Goal: Task Accomplishment & Management: Use online tool/utility

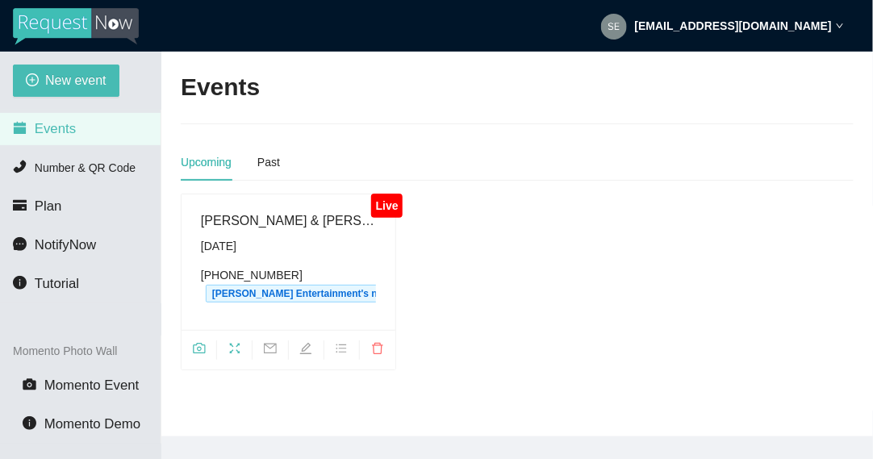
click at [222, 352] on span "fullscreen" at bounding box center [234, 351] width 35 height 18
drag, startPoint x: 131, startPoint y: 249, endPoint x: 128, endPoint y: 265, distance: 15.5
click at [128, 265] on ul "Events Number & QR Code Plan NotifyNow Tutorial" at bounding box center [80, 207] width 161 height 194
drag, startPoint x: 128, startPoint y: 265, endPoint x: 178, endPoint y: 302, distance: 62.3
click at [178, 302] on div "Live Daniel & Cassandra's Wedding Saturday, October 11th (575) 214-2448 Sedillo…" at bounding box center [288, 282] width 228 height 177
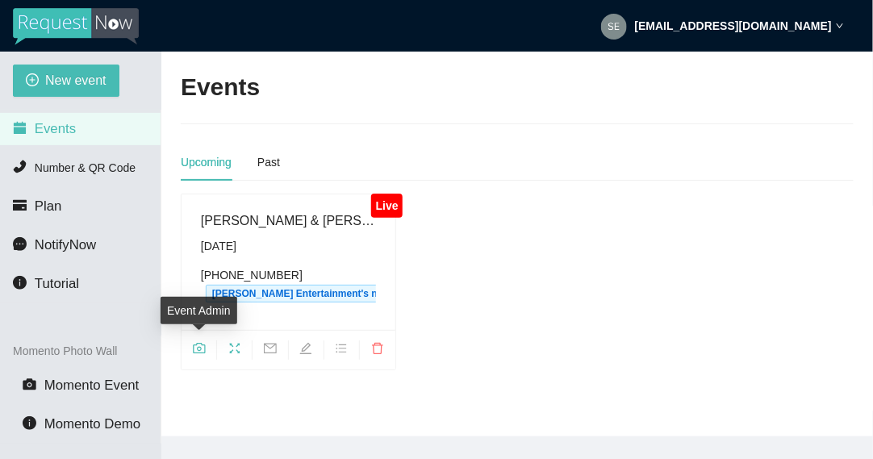
click at [198, 352] on icon "camera" at bounding box center [199, 348] width 13 height 13
click at [233, 347] on icon "fullscreen" at bounding box center [234, 348] width 13 height 13
click at [207, 350] on span "camera" at bounding box center [199, 351] width 35 height 18
click at [232, 345] on icon "fullscreen" at bounding box center [234, 348] width 13 height 13
click at [195, 349] on icon "camera" at bounding box center [199, 348] width 13 height 13
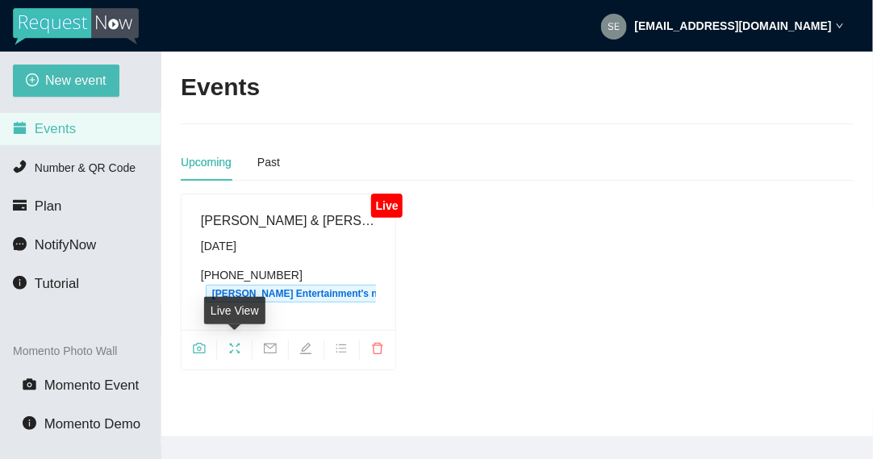
click at [236, 350] on icon "fullscreen" at bounding box center [234, 348] width 13 height 13
click at [239, 350] on icon "fullscreen" at bounding box center [235, 348] width 10 height 10
click at [192, 347] on span "camera" at bounding box center [199, 351] width 35 height 18
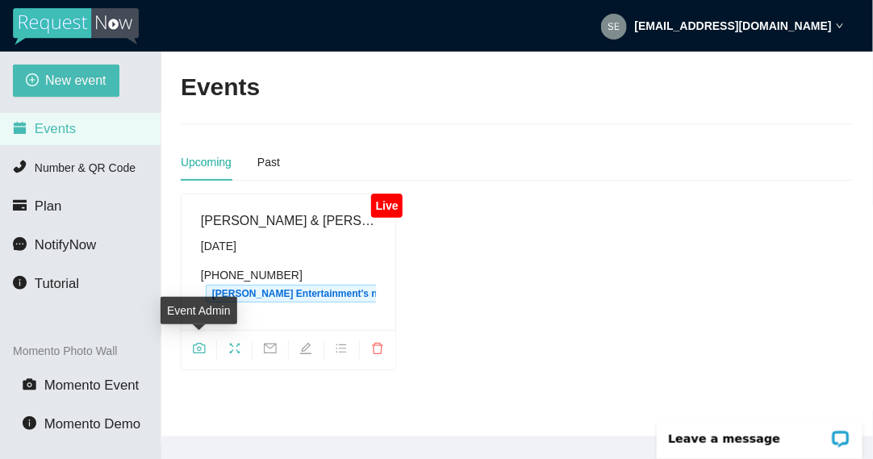
click at [203, 349] on icon "camera" at bounding box center [199, 348] width 13 height 13
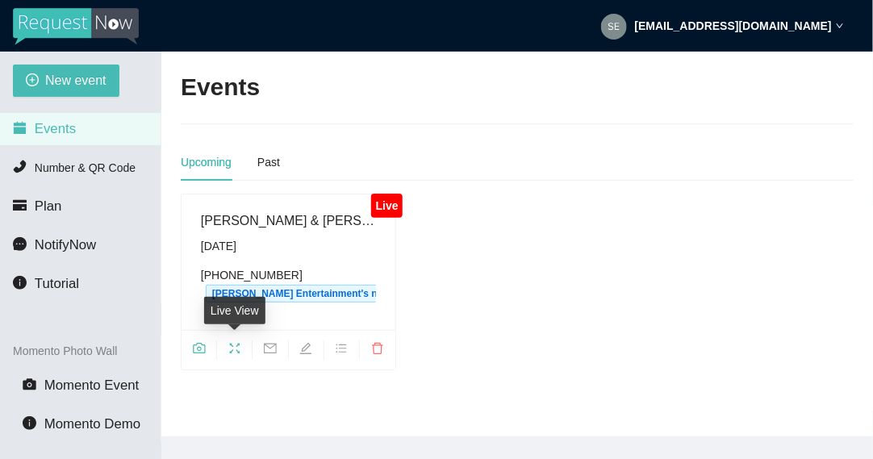
click at [237, 345] on icon "fullscreen" at bounding box center [235, 348] width 10 height 10
click at [193, 349] on icon "camera" at bounding box center [199, 348] width 12 height 10
click at [233, 350] on icon "fullscreen" at bounding box center [234, 348] width 13 height 13
click at [234, 347] on icon "fullscreen" at bounding box center [234, 348] width 13 height 13
click at [199, 347] on icon "camera" at bounding box center [199, 348] width 13 height 13
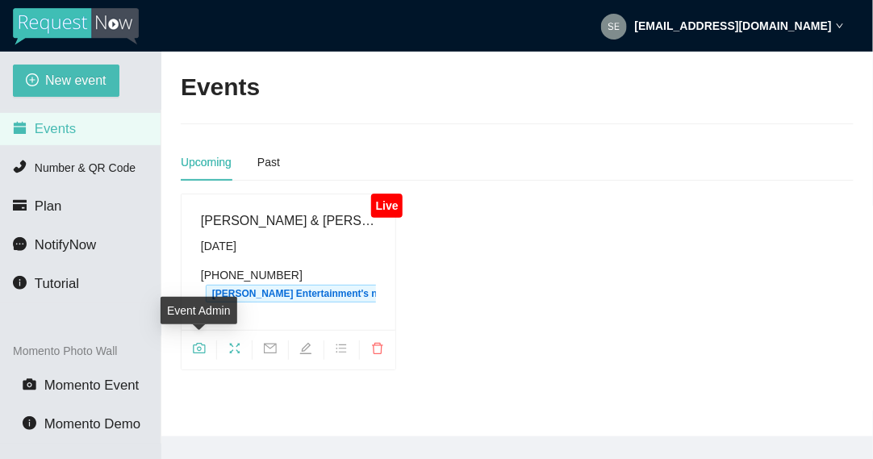
click at [204, 345] on icon "camera" at bounding box center [199, 348] width 12 height 10
click at [196, 350] on icon "camera" at bounding box center [199, 348] width 13 height 13
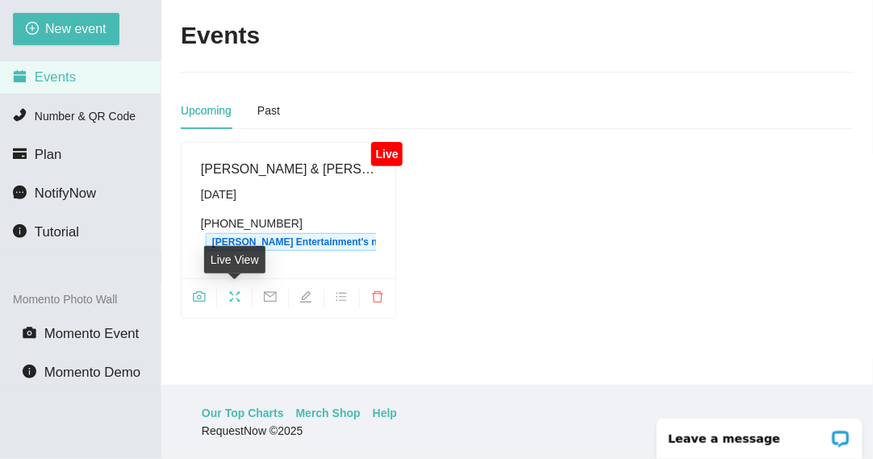
click at [230, 294] on icon "fullscreen" at bounding box center [234, 297] width 13 height 13
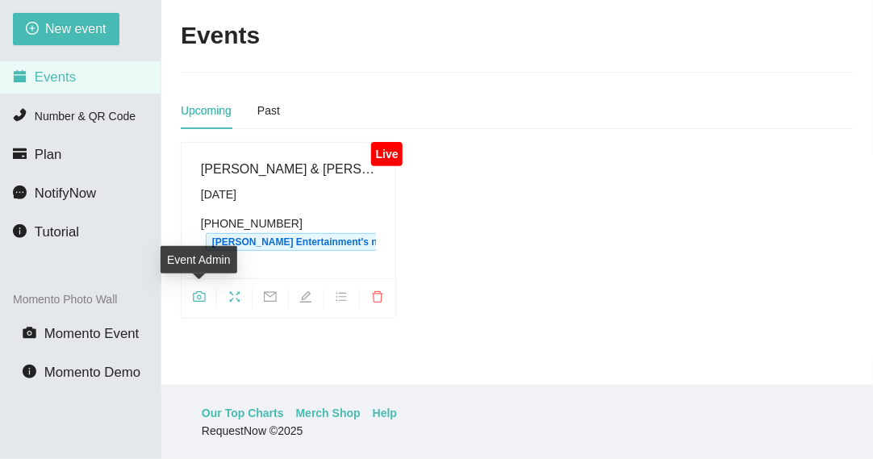
click at [201, 295] on icon "camera" at bounding box center [199, 296] width 12 height 10
click at [233, 296] on icon "fullscreen" at bounding box center [234, 297] width 13 height 13
click at [199, 295] on icon "camera" at bounding box center [199, 297] width 13 height 13
click at [236, 291] on icon "fullscreen" at bounding box center [234, 297] width 13 height 13
click at [202, 298] on icon "camera" at bounding box center [199, 297] width 13 height 13
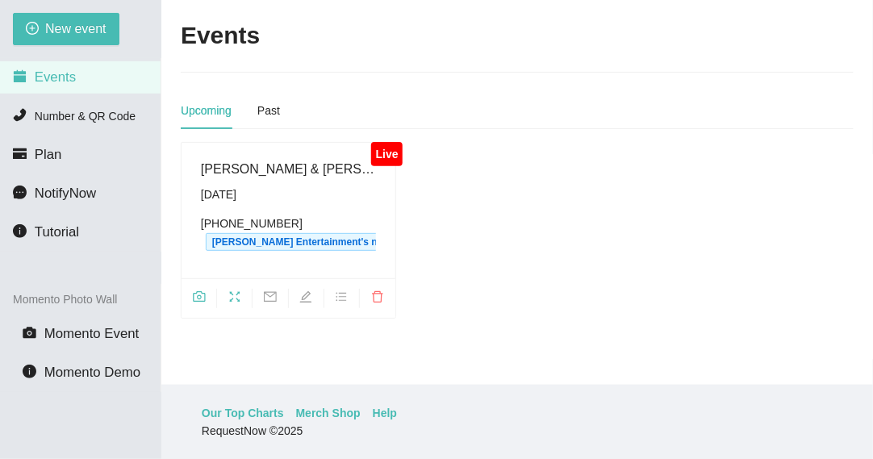
click at [239, 298] on icon "fullscreen" at bounding box center [235, 296] width 10 height 10
click at [231, 298] on icon "fullscreen" at bounding box center [235, 296] width 10 height 10
click at [194, 297] on icon "camera" at bounding box center [199, 297] width 13 height 13
click at [230, 297] on icon "fullscreen" at bounding box center [234, 297] width 13 height 13
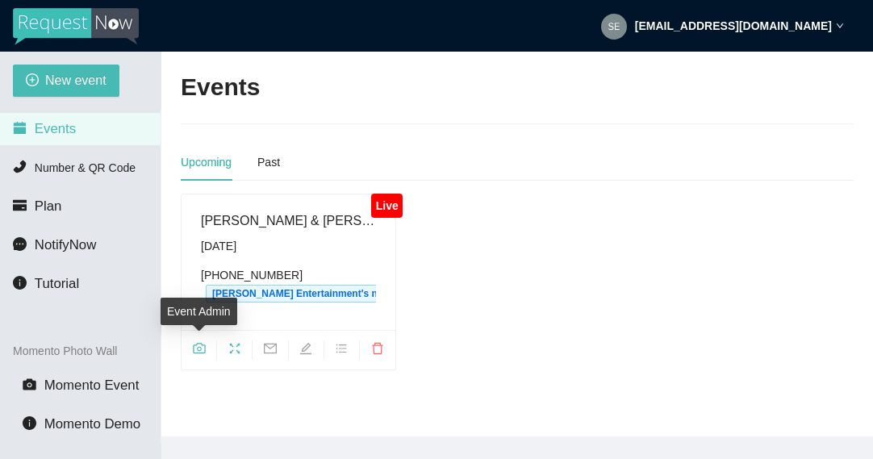
scroll to position [52, 0]
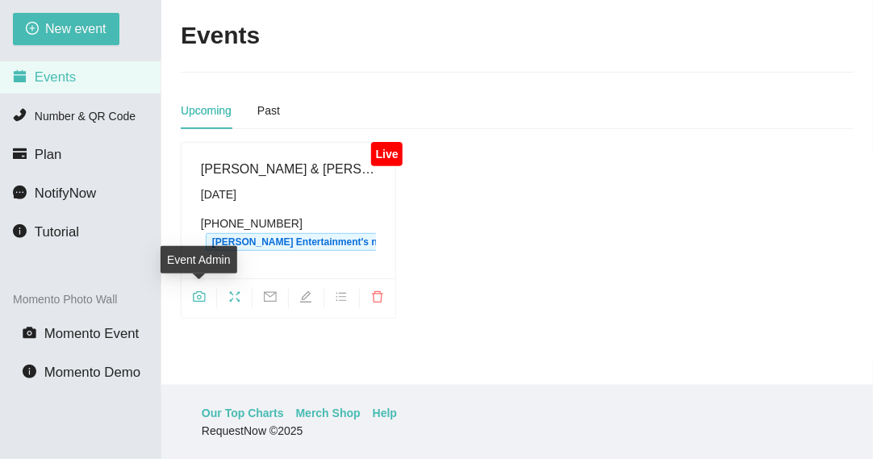
click at [193, 294] on icon "camera" at bounding box center [199, 296] width 12 height 10
click at [238, 295] on icon "fullscreen" at bounding box center [234, 297] width 13 height 13
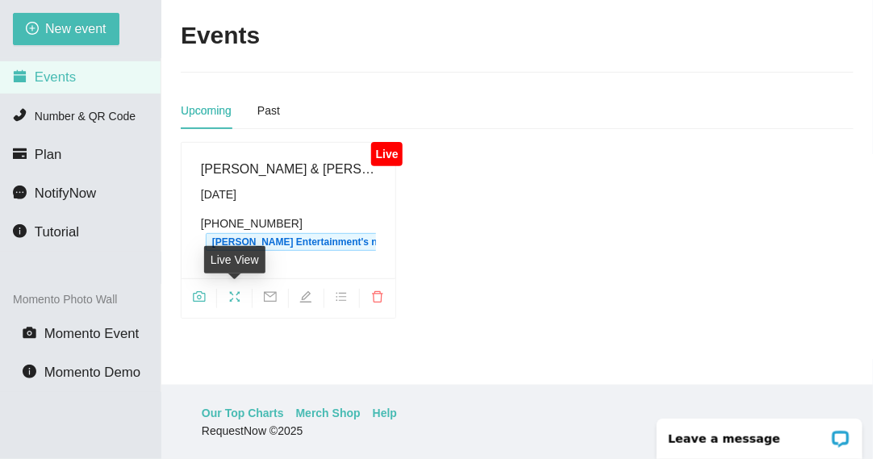
click at [232, 294] on icon "fullscreen" at bounding box center [235, 296] width 10 height 10
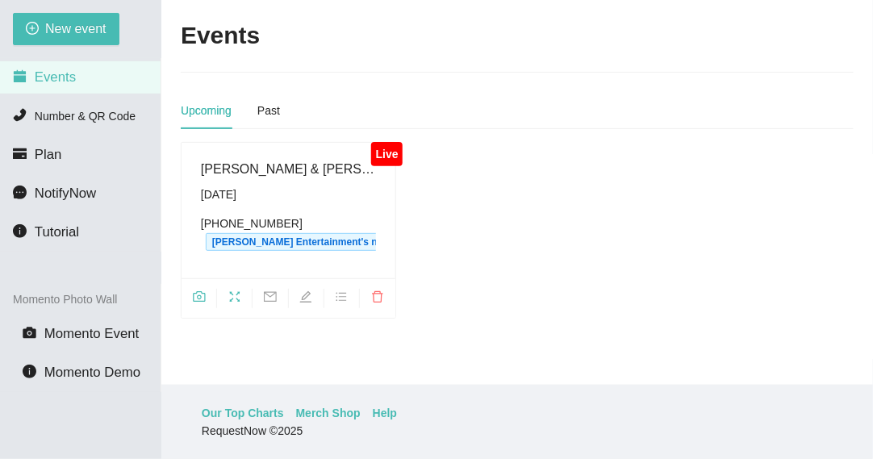
click at [205, 295] on icon "camera" at bounding box center [199, 296] width 12 height 10
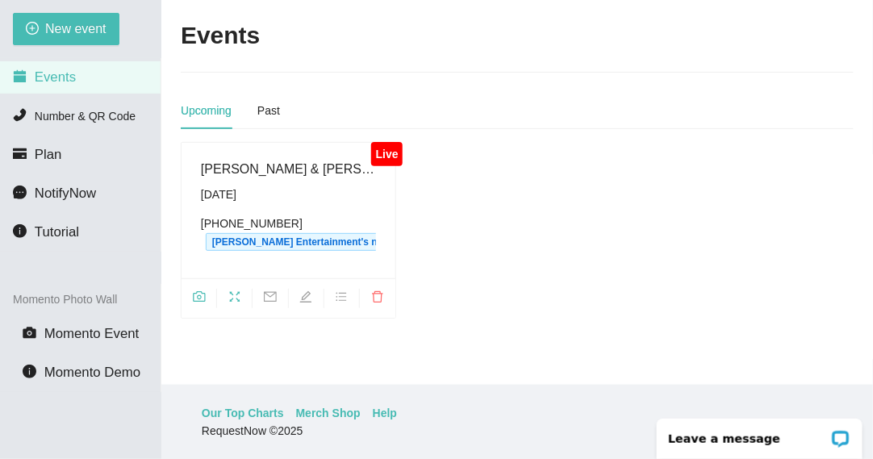
click at [235, 296] on icon "fullscreen" at bounding box center [234, 297] width 13 height 13
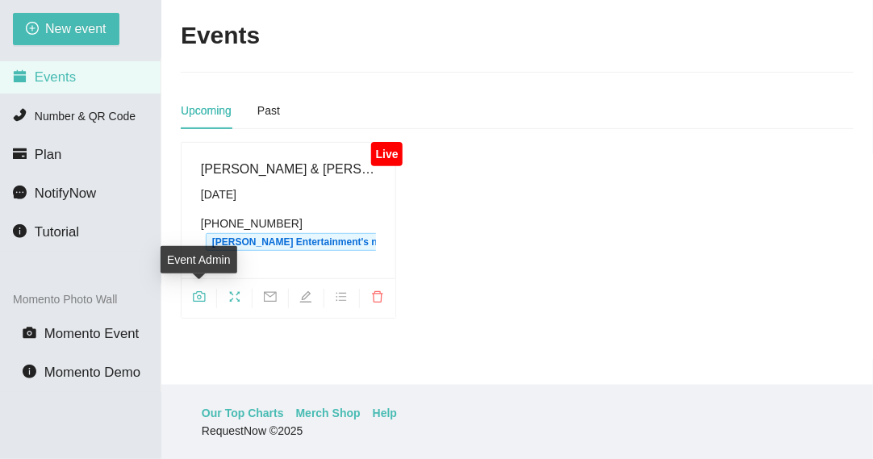
click at [198, 294] on icon "camera" at bounding box center [199, 296] width 12 height 10
click at [235, 300] on icon "fullscreen" at bounding box center [234, 297] width 13 height 13
click at [209, 291] on span "camera" at bounding box center [199, 300] width 35 height 18
click at [202, 293] on icon "camera" at bounding box center [199, 297] width 13 height 13
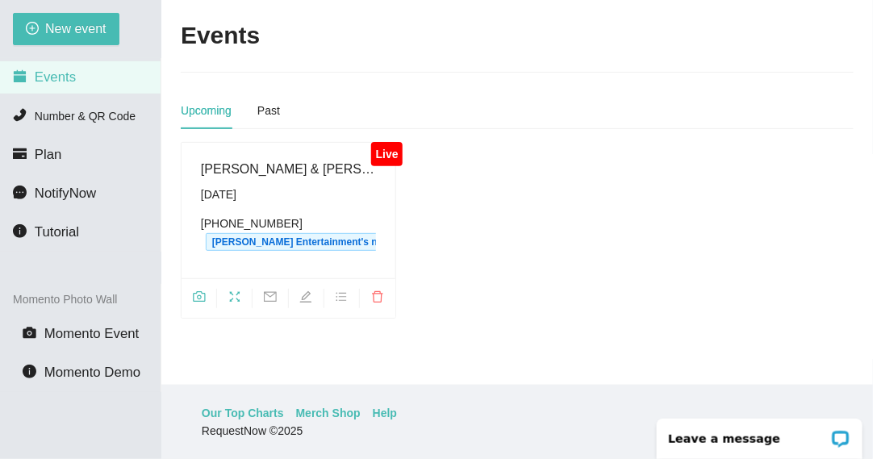
click at [232, 299] on icon "fullscreen" at bounding box center [234, 297] width 13 height 13
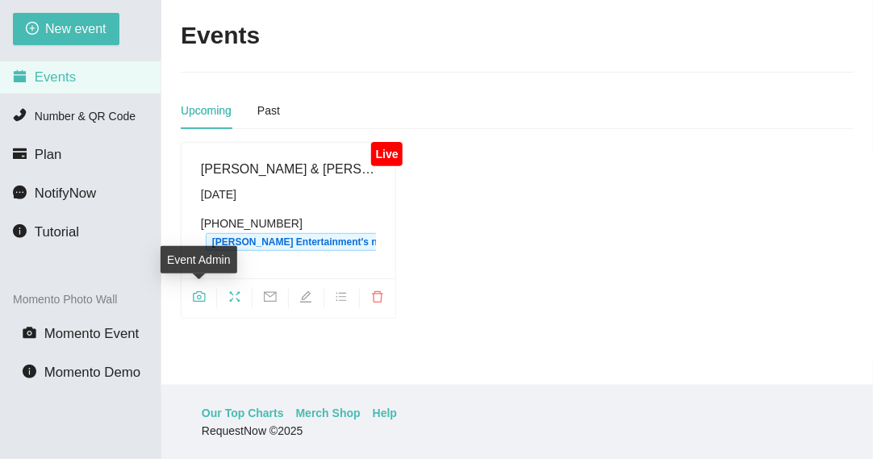
click at [197, 299] on icon "camera" at bounding box center [199, 296] width 12 height 10
click at [238, 301] on icon "fullscreen" at bounding box center [234, 297] width 13 height 13
click at [197, 295] on icon "camera" at bounding box center [199, 296] width 12 height 10
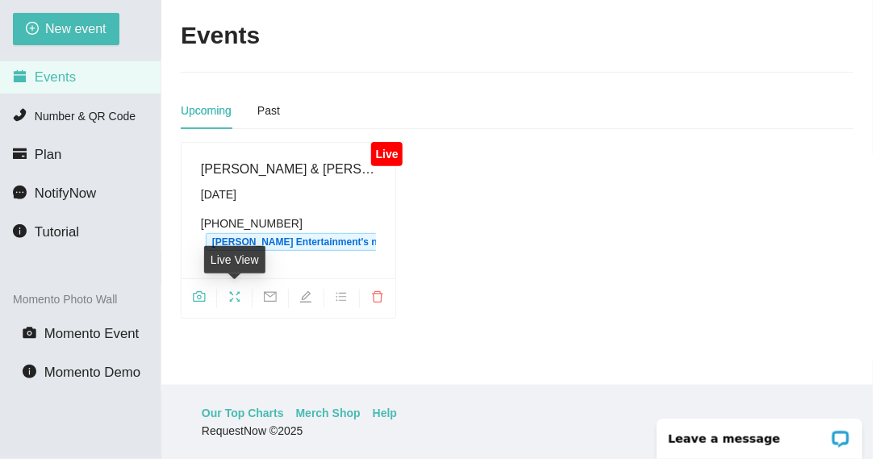
click at [232, 295] on icon "fullscreen" at bounding box center [234, 297] width 13 height 13
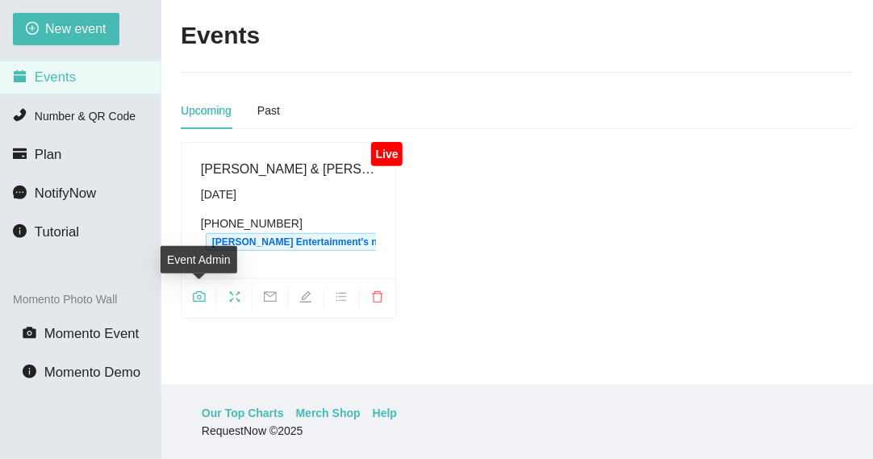
click at [201, 298] on icon "camera" at bounding box center [199, 297] width 13 height 13
click at [239, 295] on icon "fullscreen" at bounding box center [234, 297] width 13 height 13
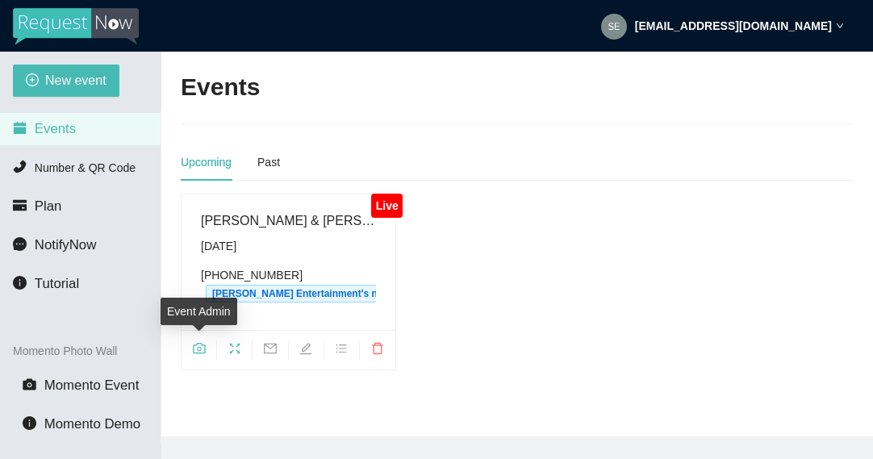
scroll to position [52, 0]
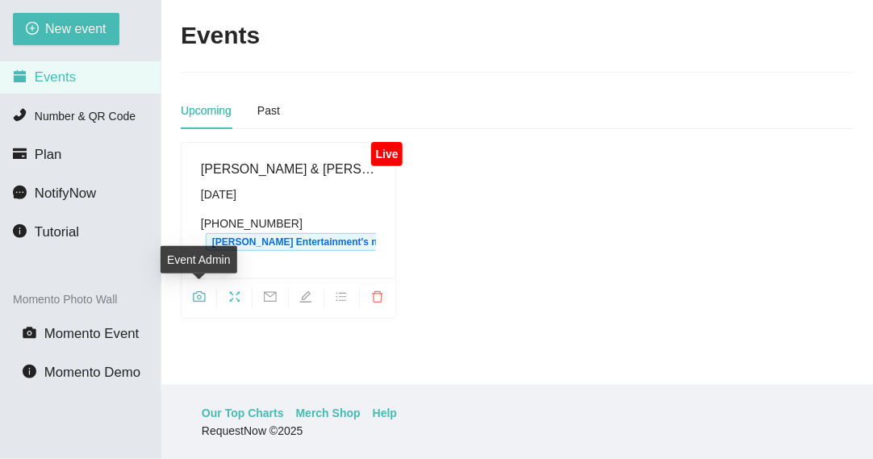
click at [203, 299] on icon "camera" at bounding box center [199, 297] width 13 height 13
click at [195, 299] on icon "camera" at bounding box center [199, 297] width 13 height 13
click at [235, 296] on icon "fullscreen" at bounding box center [234, 297] width 13 height 13
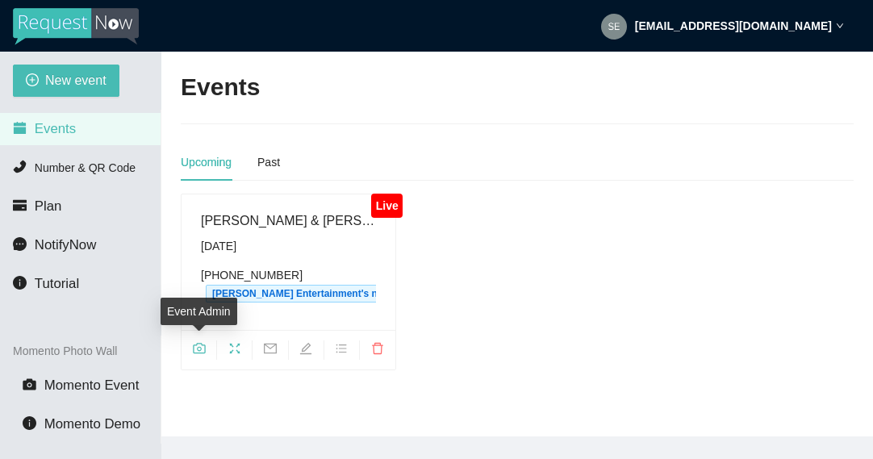
click at [193, 343] on icon "camera" at bounding box center [199, 348] width 12 height 10
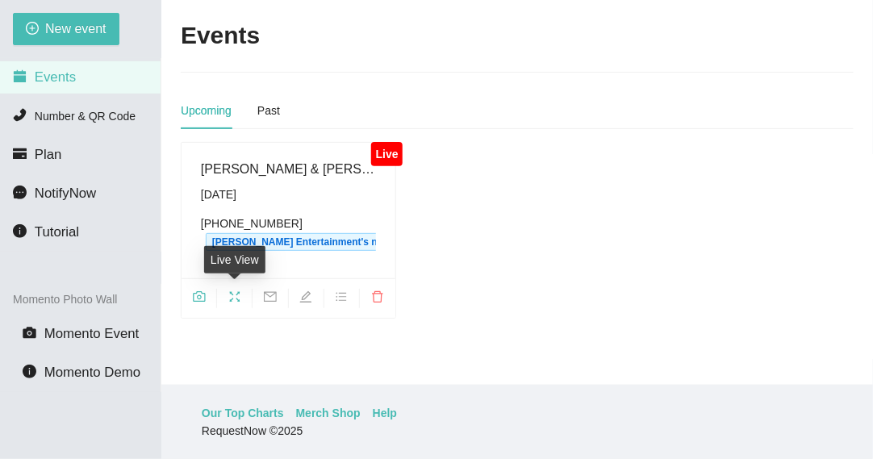
click at [233, 300] on icon "fullscreen" at bounding box center [234, 297] width 13 height 13
click at [199, 296] on icon "camera" at bounding box center [199, 297] width 13 height 13
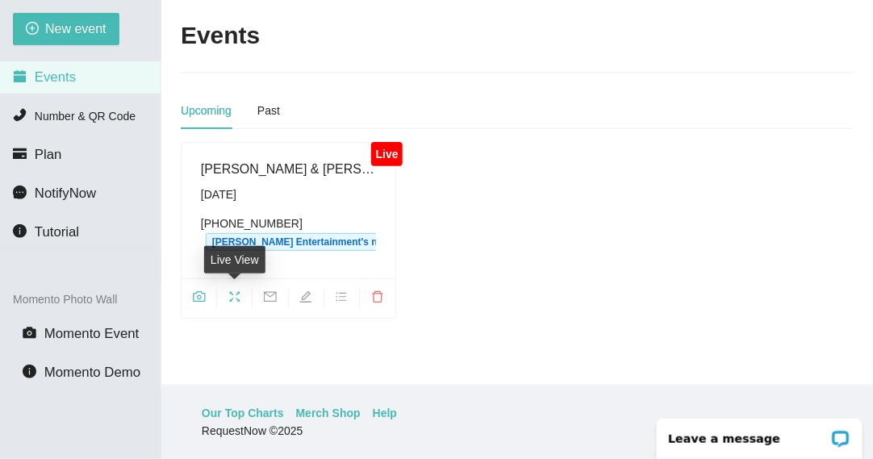
click at [229, 302] on span "fullscreen" at bounding box center [234, 300] width 35 height 18
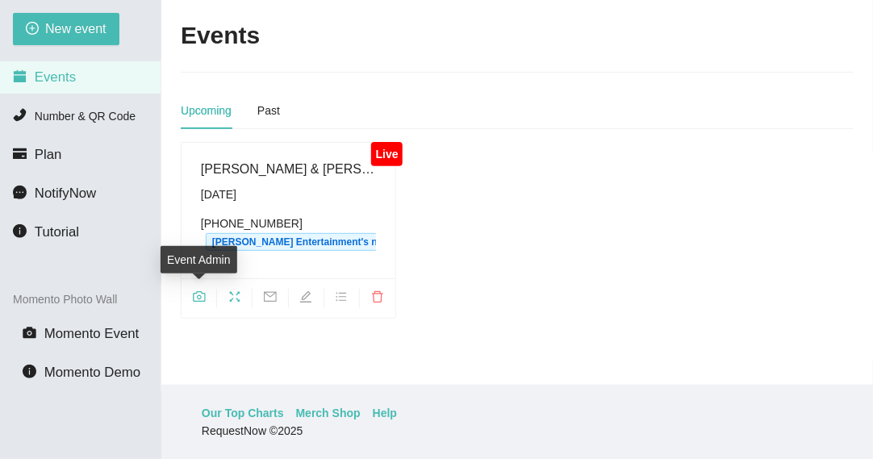
click at [199, 296] on icon "camera" at bounding box center [199, 297] width 13 height 13
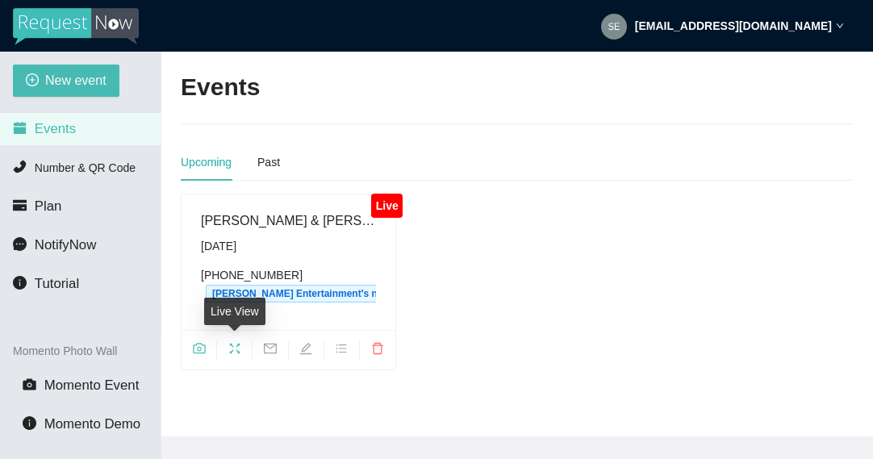
click at [232, 342] on icon "fullscreen" at bounding box center [234, 348] width 13 height 13
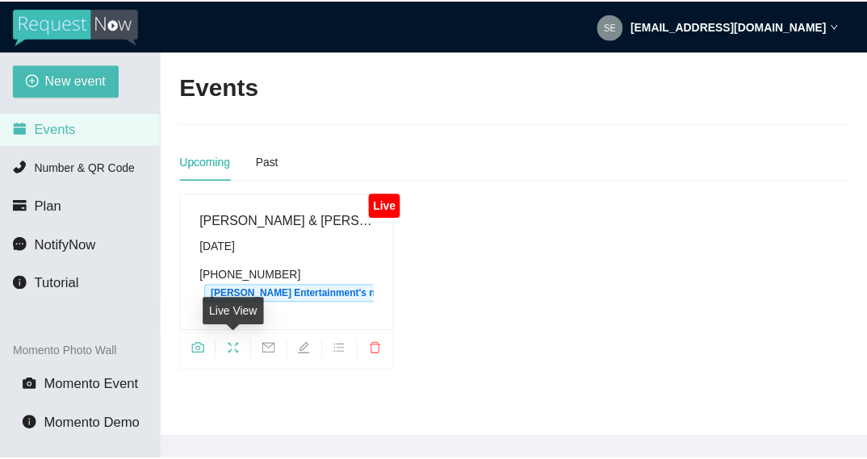
scroll to position [52, 0]
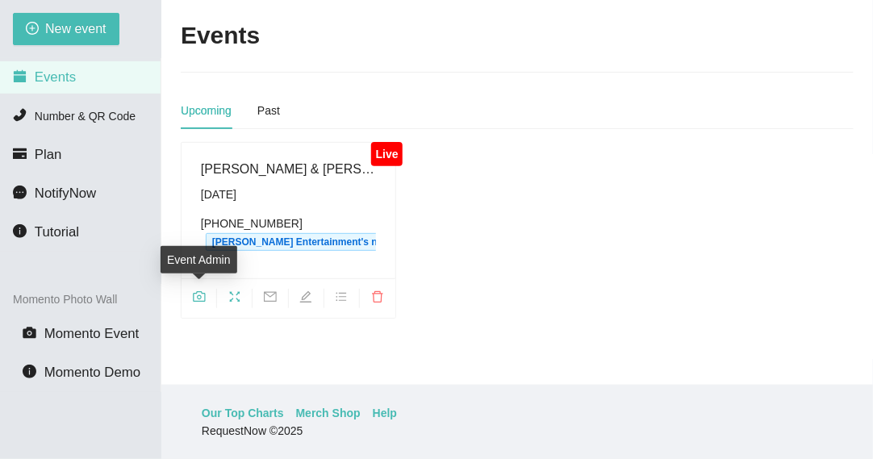
click at [195, 298] on icon "camera" at bounding box center [199, 297] width 13 height 13
click at [199, 295] on icon "camera" at bounding box center [199, 297] width 13 height 13
click at [196, 299] on icon "camera" at bounding box center [199, 297] width 13 height 13
click at [236, 295] on icon "fullscreen" at bounding box center [234, 297] width 13 height 13
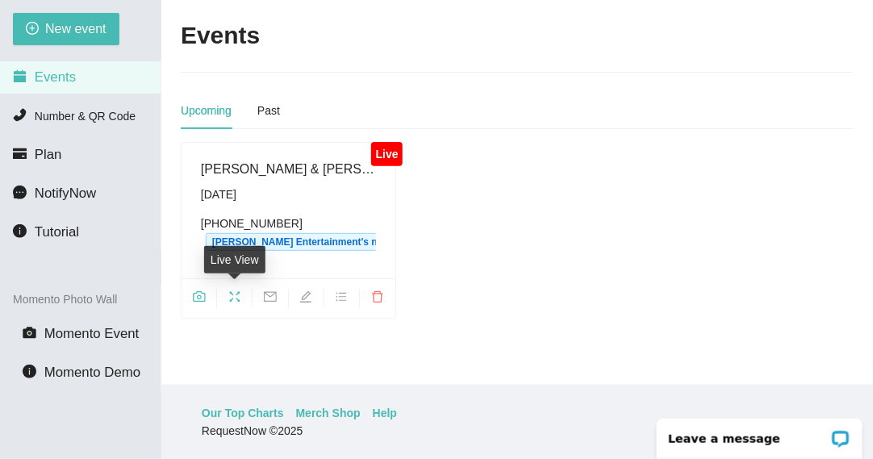
click at [234, 295] on icon "fullscreen" at bounding box center [234, 297] width 13 height 13
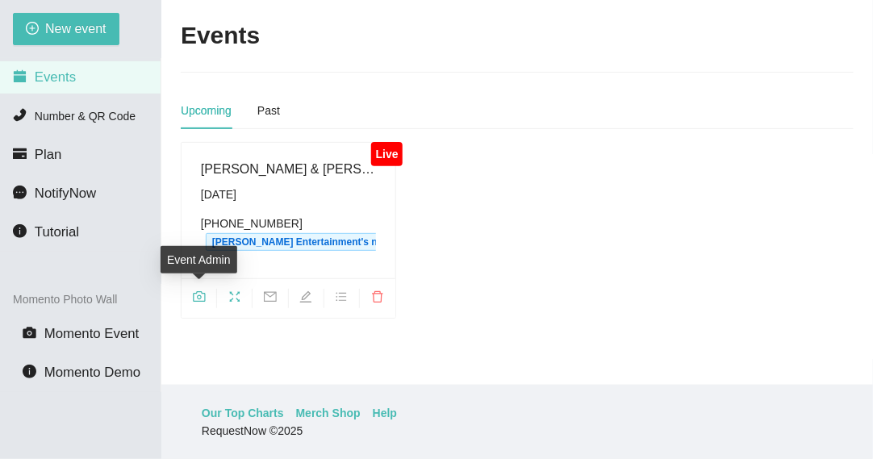
click at [199, 296] on icon "camera" at bounding box center [199, 296] width 12 height 10
click at [235, 299] on icon "fullscreen" at bounding box center [234, 297] width 13 height 13
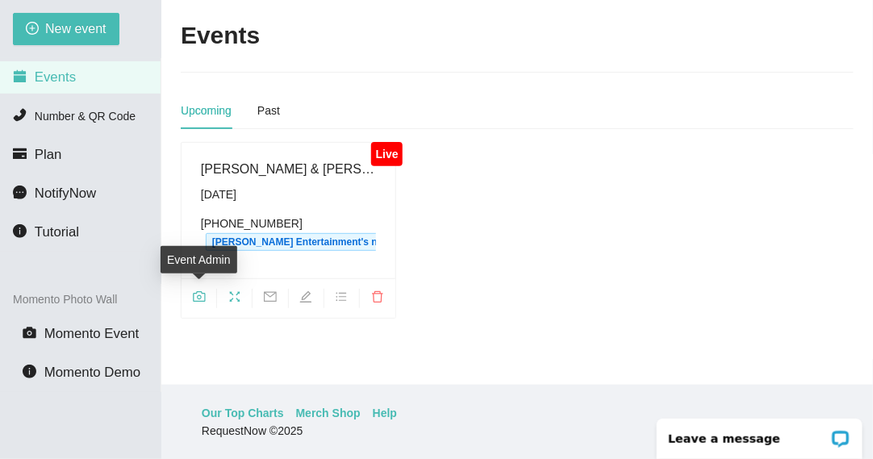
click at [202, 294] on icon "camera" at bounding box center [199, 297] width 13 height 13
click at [241, 295] on icon "fullscreen" at bounding box center [234, 297] width 13 height 13
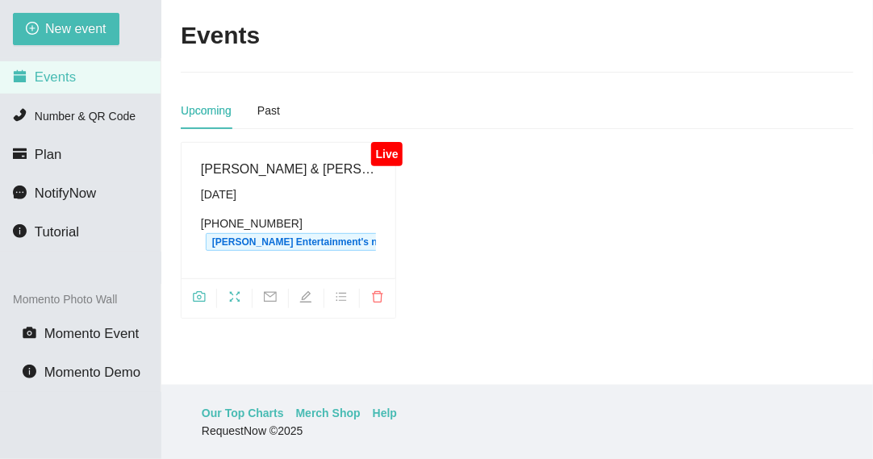
click at [207, 301] on span "camera" at bounding box center [199, 300] width 35 height 18
click at [238, 302] on span "fullscreen" at bounding box center [234, 300] width 35 height 18
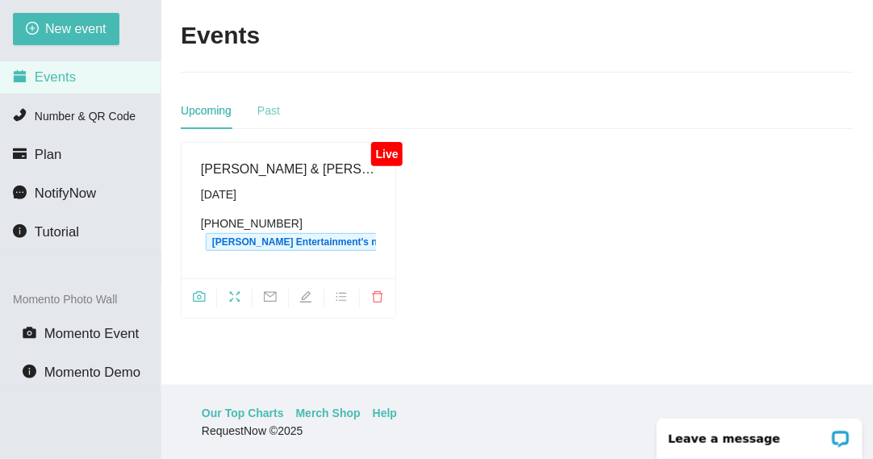
click at [260, 122] on div "Past" at bounding box center [269, 110] width 23 height 37
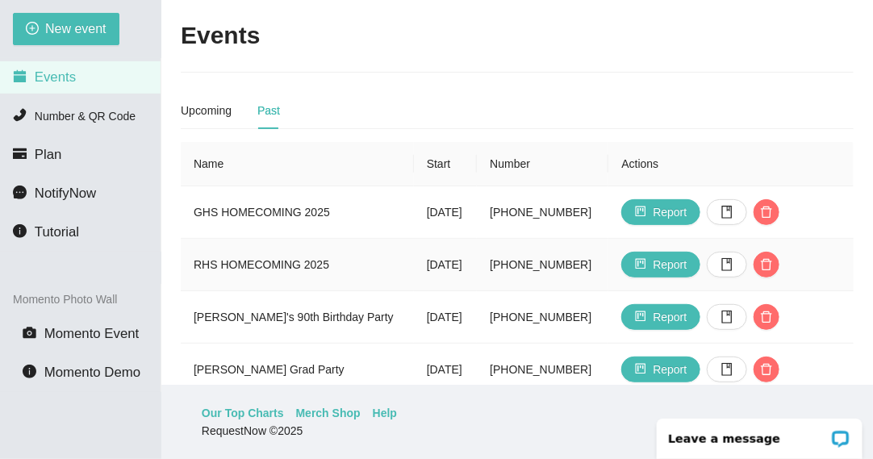
scroll to position [80, 0]
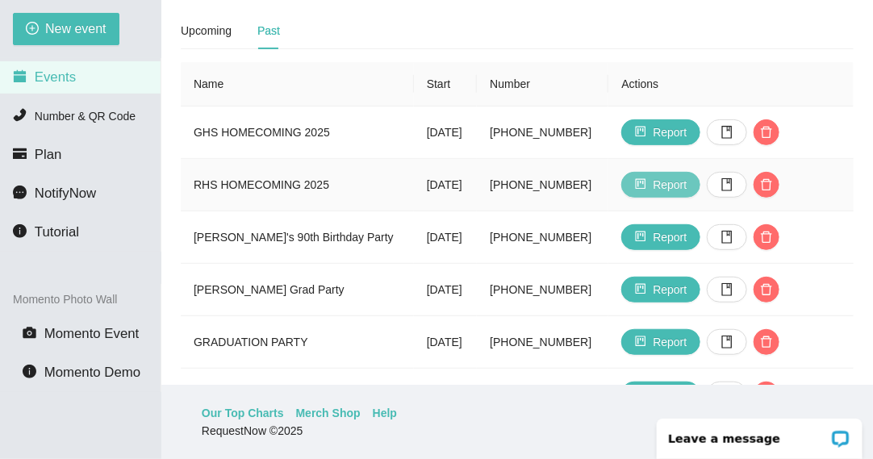
click at [668, 184] on span "Report" at bounding box center [670, 185] width 34 height 18
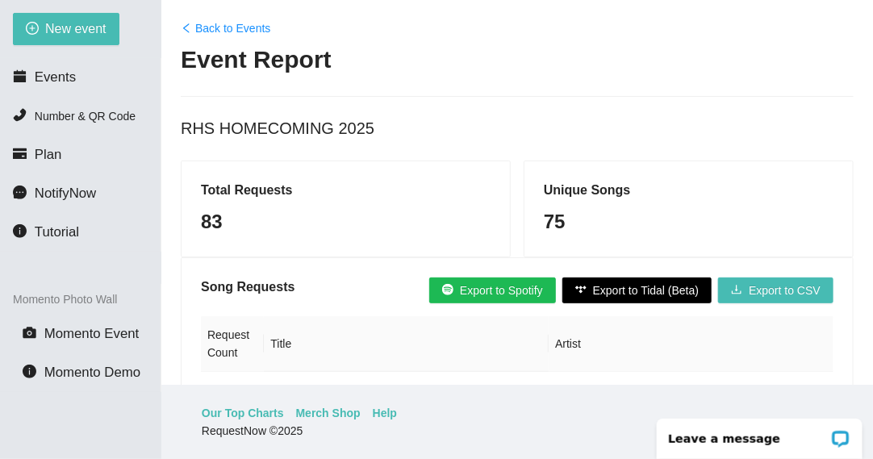
click at [223, 27] on link "Back to Events" at bounding box center [226, 28] width 90 height 18
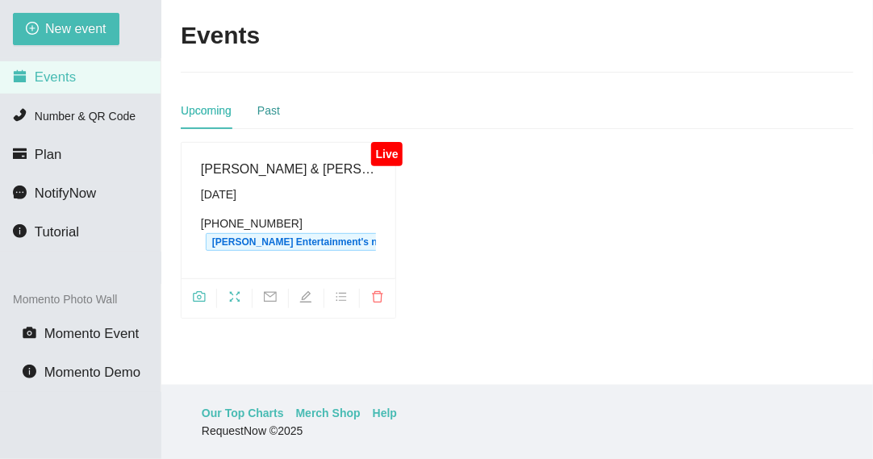
click at [260, 115] on div "Past" at bounding box center [269, 111] width 23 height 18
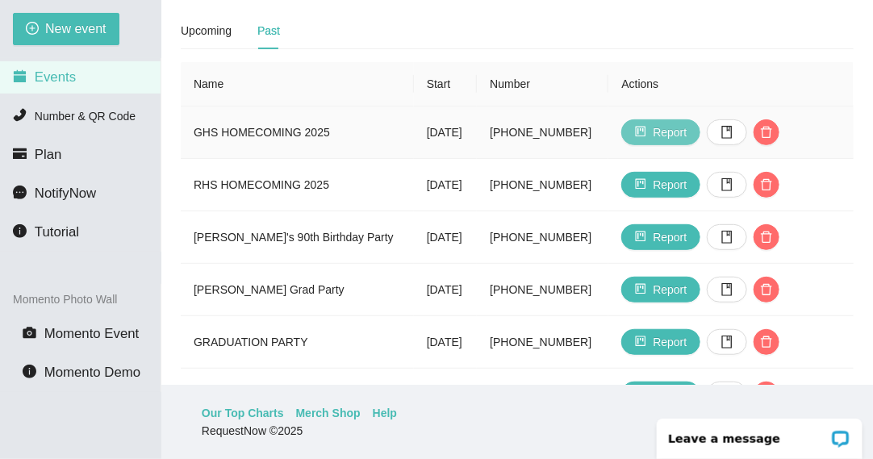
click at [643, 127] on icon "project" at bounding box center [640, 131] width 11 height 11
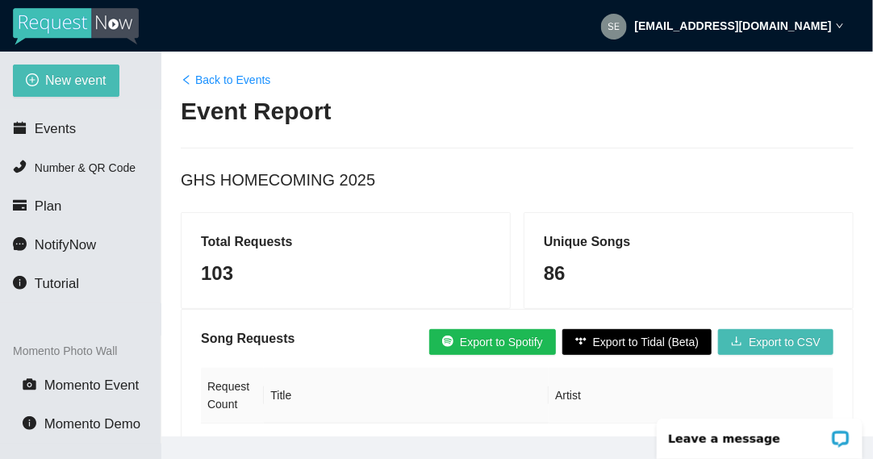
click at [193, 81] on link "Back to Events" at bounding box center [226, 80] width 90 height 18
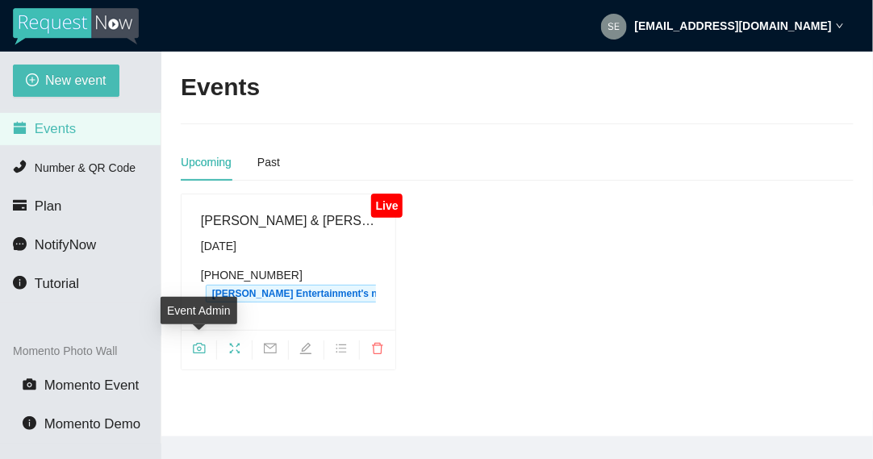
click at [212, 342] on span "camera" at bounding box center [199, 351] width 35 height 18
click at [228, 341] on span at bounding box center [234, 350] width 35 height 19
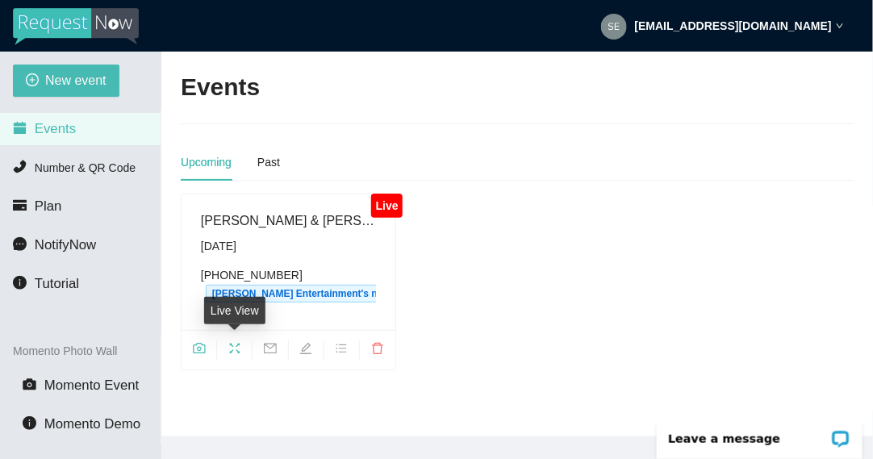
click at [235, 350] on icon "fullscreen" at bounding box center [234, 348] width 13 height 13
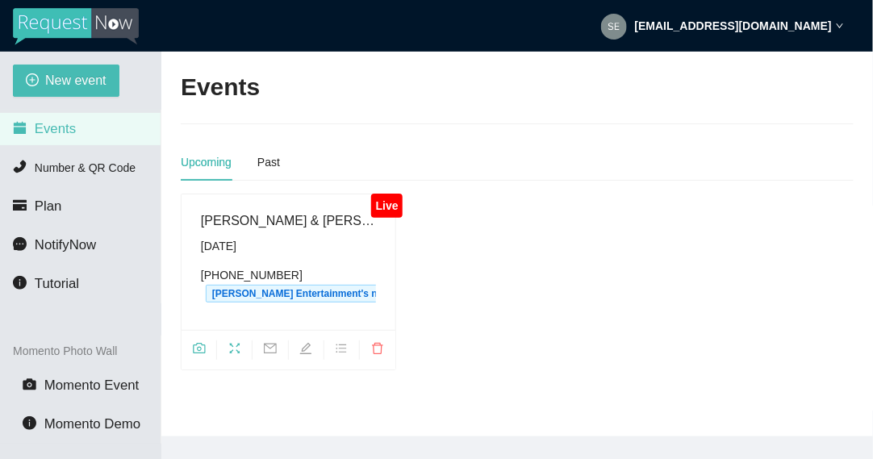
click at [199, 352] on icon "camera" at bounding box center [199, 348] width 13 height 13
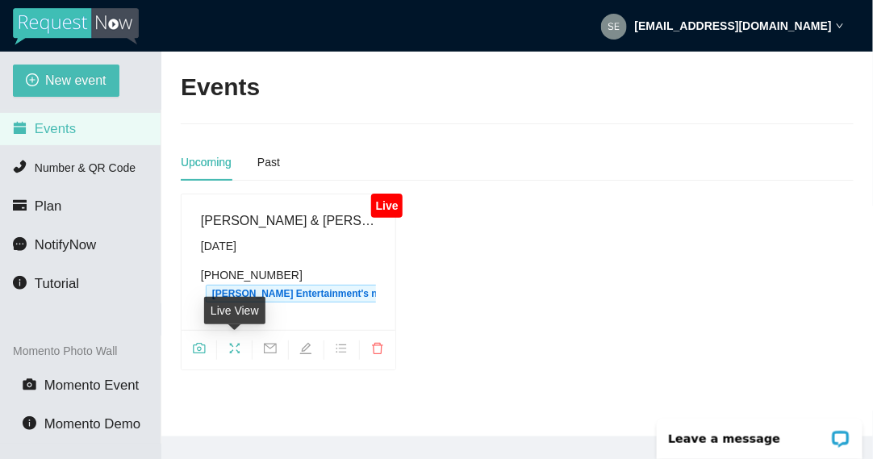
click at [233, 352] on icon "fullscreen" at bounding box center [234, 348] width 13 height 13
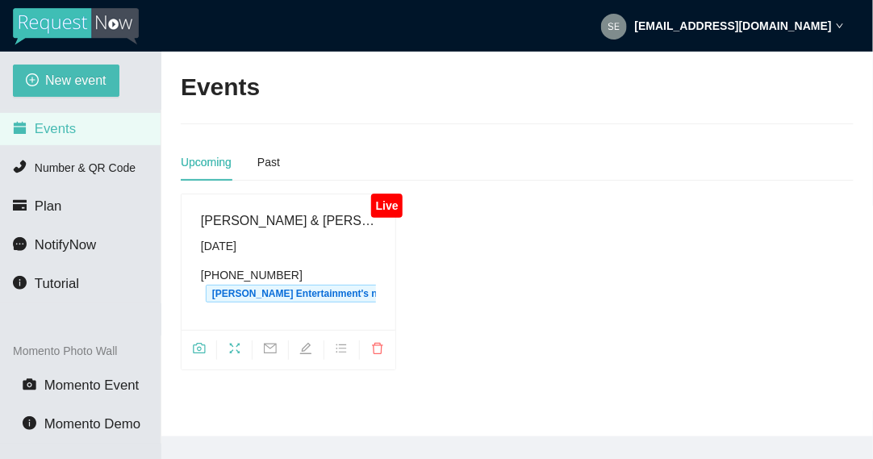
click at [198, 350] on icon "camera" at bounding box center [199, 348] width 13 height 13
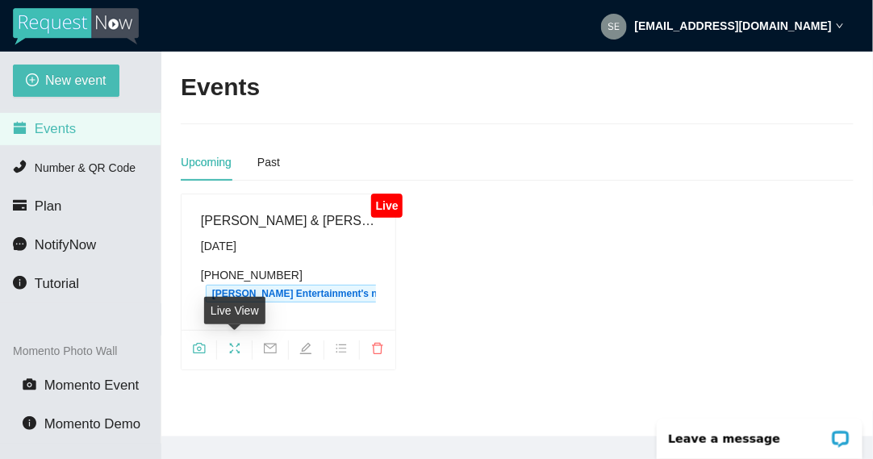
click at [232, 345] on icon "fullscreen" at bounding box center [235, 348] width 10 height 10
click at [196, 347] on icon "camera" at bounding box center [199, 348] width 12 height 10
click at [229, 350] on icon "fullscreen" at bounding box center [234, 348] width 13 height 13
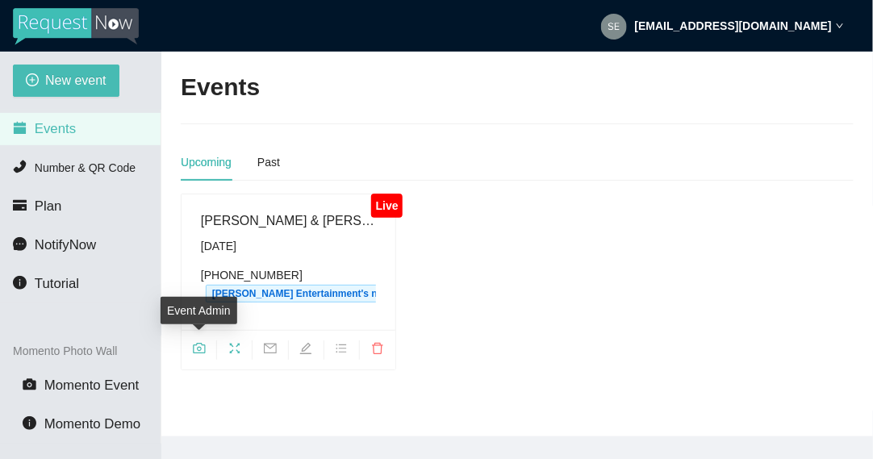
click at [199, 350] on icon "camera" at bounding box center [199, 348] width 13 height 13
click at [240, 343] on icon "fullscreen" at bounding box center [234, 348] width 13 height 13
click at [195, 348] on icon "camera" at bounding box center [199, 348] width 13 height 13
click at [238, 344] on icon "fullscreen" at bounding box center [234, 348] width 13 height 13
click at [230, 350] on icon "fullscreen" at bounding box center [235, 348] width 10 height 10
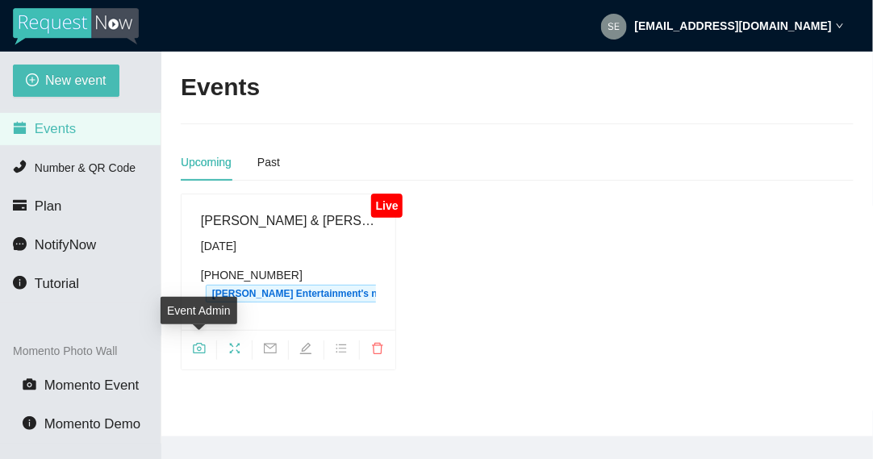
click at [195, 348] on icon "camera" at bounding box center [199, 348] width 13 height 13
click at [238, 345] on icon "fullscreen" at bounding box center [234, 348] width 13 height 13
click at [199, 343] on icon "camera" at bounding box center [199, 348] width 13 height 13
click at [196, 345] on icon "camera" at bounding box center [199, 348] width 13 height 13
click at [238, 344] on icon "fullscreen" at bounding box center [235, 348] width 10 height 10
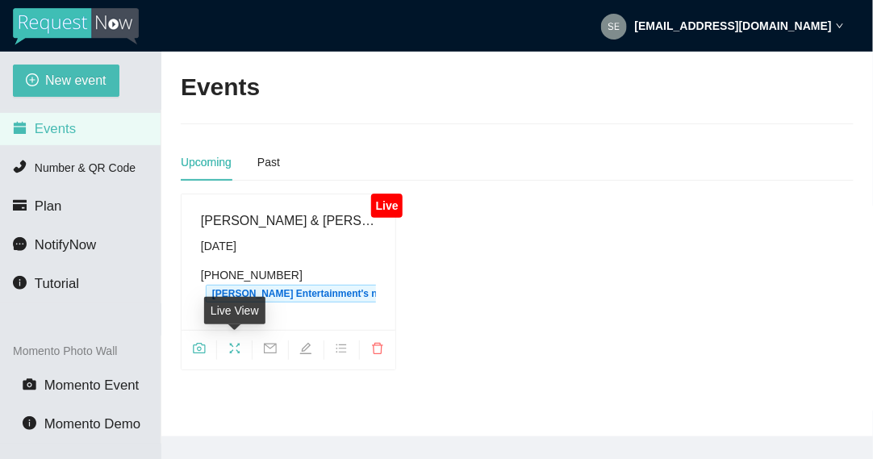
click at [231, 349] on icon "fullscreen" at bounding box center [234, 348] width 13 height 13
click at [198, 345] on icon "camera" at bounding box center [199, 348] width 12 height 10
click at [236, 351] on icon "fullscreen" at bounding box center [234, 348] width 13 height 13
click at [236, 345] on icon "fullscreen" at bounding box center [234, 348] width 13 height 13
click at [191, 350] on span "camera" at bounding box center [199, 351] width 35 height 18
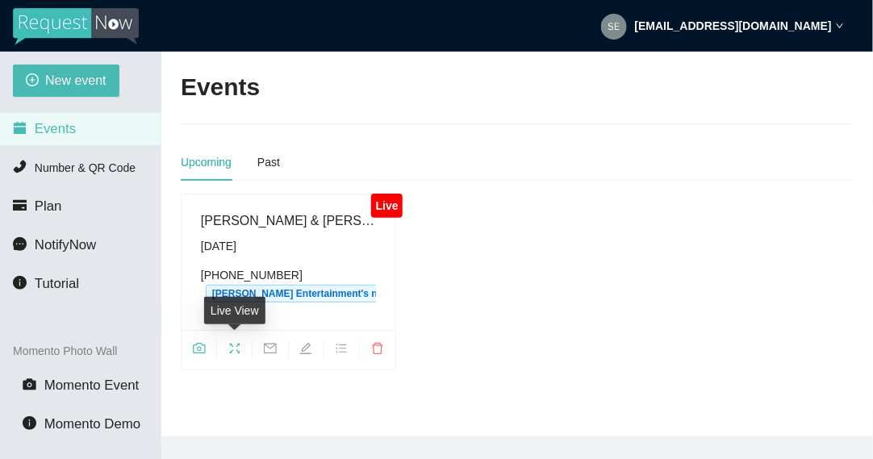
click at [238, 349] on icon "fullscreen" at bounding box center [234, 348] width 13 height 13
click at [199, 346] on icon "camera" at bounding box center [199, 348] width 13 height 13
click at [236, 346] on icon "fullscreen" at bounding box center [234, 348] width 13 height 13
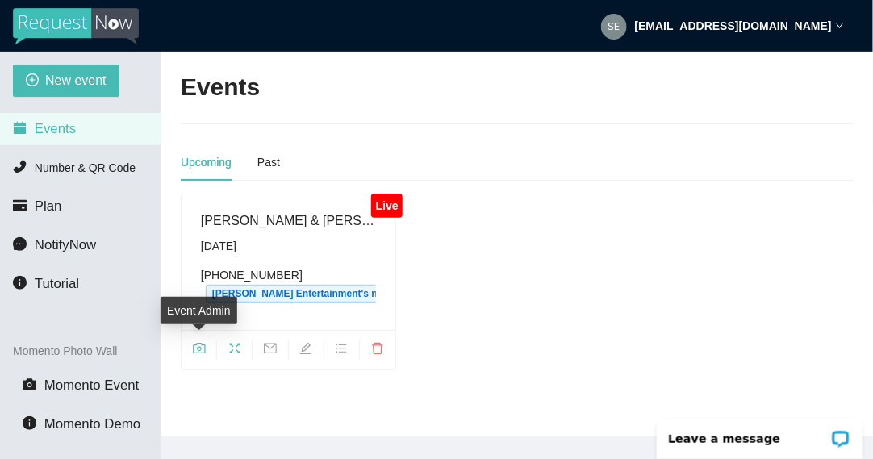
click at [199, 354] on span "camera" at bounding box center [199, 351] width 35 height 18
click at [192, 345] on span "camera" at bounding box center [199, 351] width 35 height 18
click at [238, 346] on icon "fullscreen" at bounding box center [234, 348] width 13 height 13
click at [195, 352] on icon "camera" at bounding box center [199, 348] width 12 height 10
click at [240, 349] on icon "fullscreen" at bounding box center [234, 348] width 13 height 13
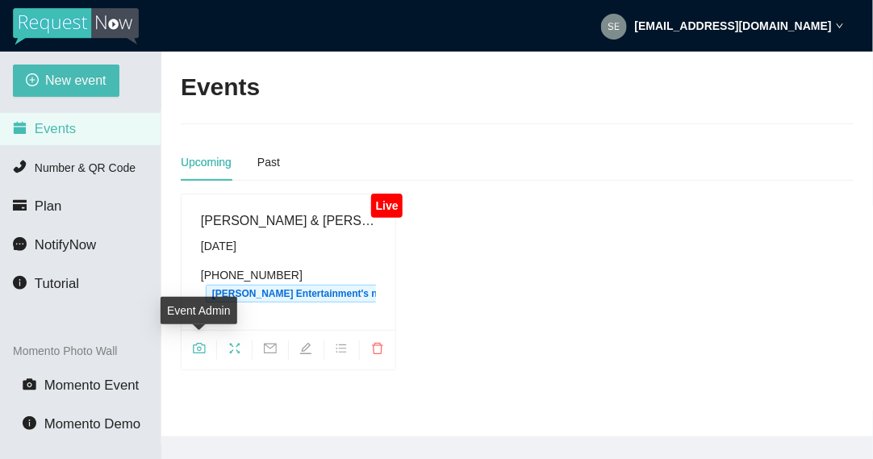
click at [201, 345] on icon "camera" at bounding box center [199, 348] width 13 height 13
